Goal: Check status: Check status

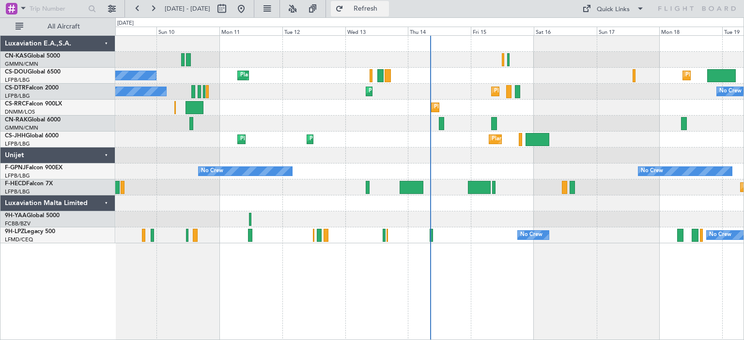
click at [381, 3] on button "Refresh" at bounding box center [360, 8] width 58 height 15
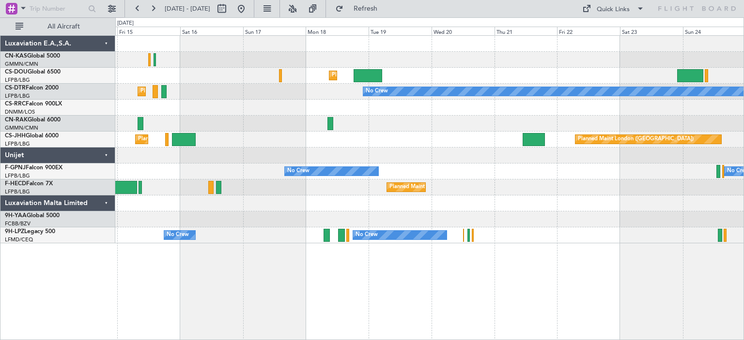
click at [235, 106] on div "Planned Maint London (Luton) Unplanned Maint Paris (Le Bourget) Planned Maint P…" at bounding box center [429, 140] width 628 height 208
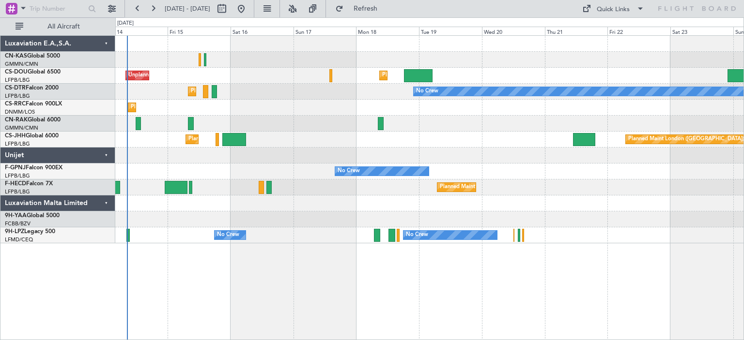
click at [304, 134] on div "Planned Maint London (Biggin Hill) Planned Maint Paris (Le Bourget) Planned Mai…" at bounding box center [429, 140] width 628 height 16
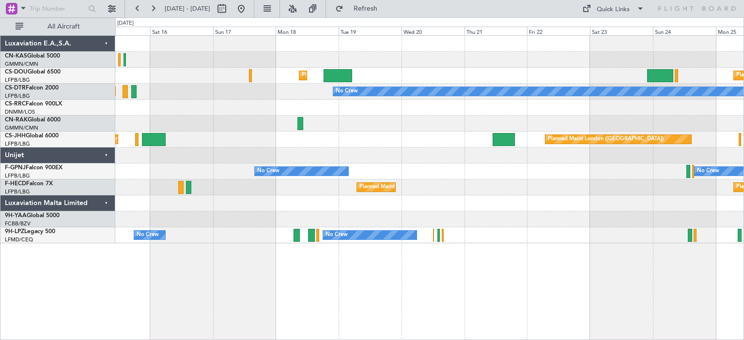
click at [351, 110] on div "Planned Maint Lagos ([PERSON_NAME])" at bounding box center [429, 108] width 628 height 16
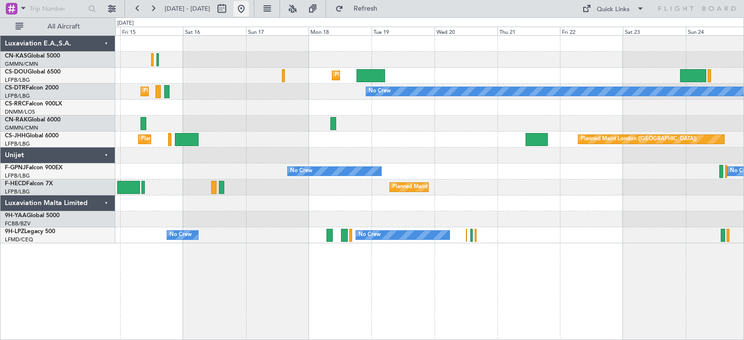
click at [249, 11] on button at bounding box center [240, 8] width 15 height 15
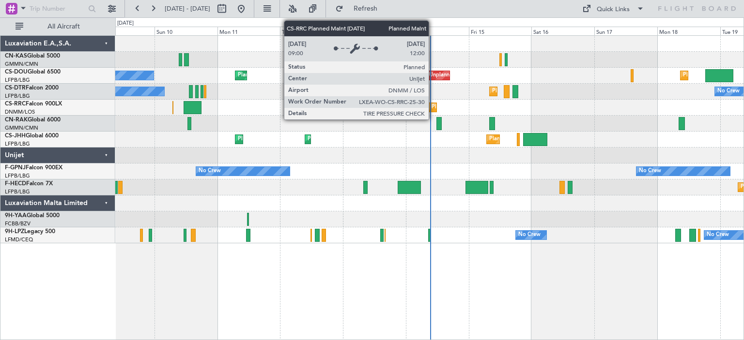
click at [433, 106] on div "Planned Maint Lagos ([PERSON_NAME])" at bounding box center [481, 107] width 100 height 15
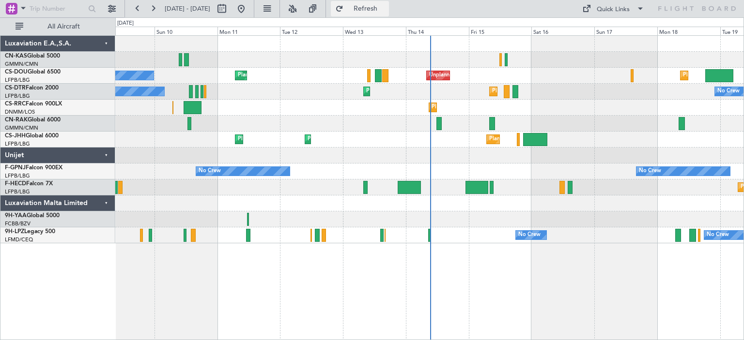
click at [385, 11] on span "Refresh" at bounding box center [365, 8] width 41 height 7
click at [249, 5] on button at bounding box center [240, 8] width 15 height 15
